Goal: Information Seeking & Learning: Learn about a topic

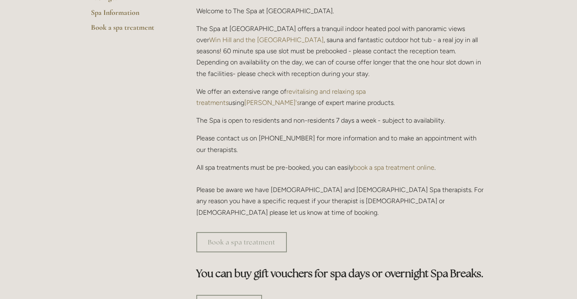
scroll to position [257, 0]
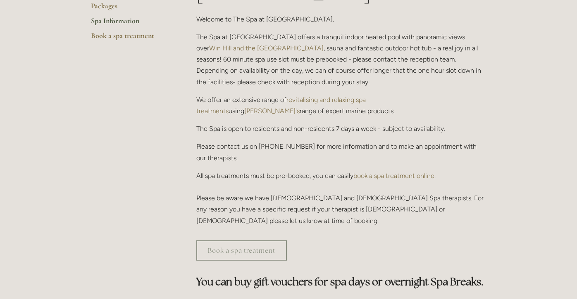
click at [123, 20] on link "Spa Information" at bounding box center [130, 23] width 79 height 15
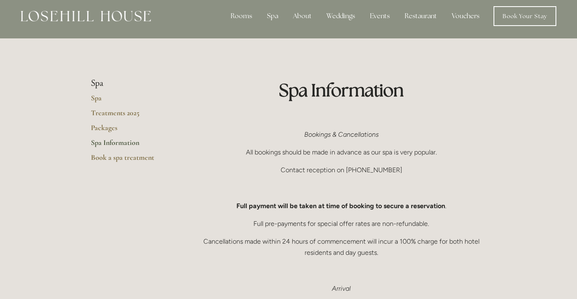
scroll to position [3, 0]
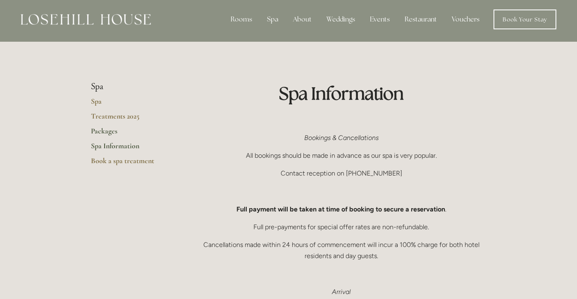
click at [107, 131] on link "Packages" at bounding box center [130, 134] width 79 height 15
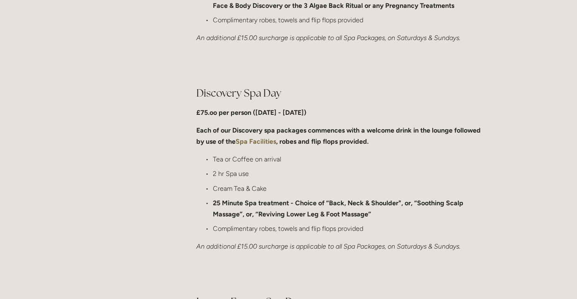
scroll to position [582, 0]
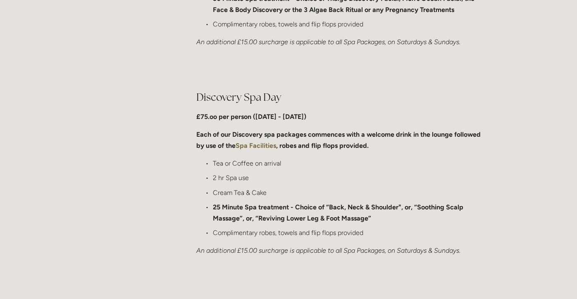
click at [262, 145] on strong "Spa Facilities" at bounding box center [256, 146] width 41 height 8
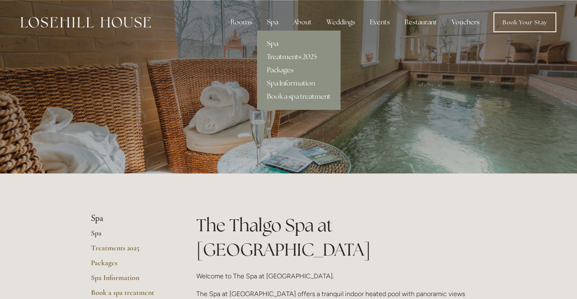
click at [285, 56] on link "Treatments 2025" at bounding box center [299, 56] width 84 height 13
